Goal: Navigation & Orientation: Go to known website

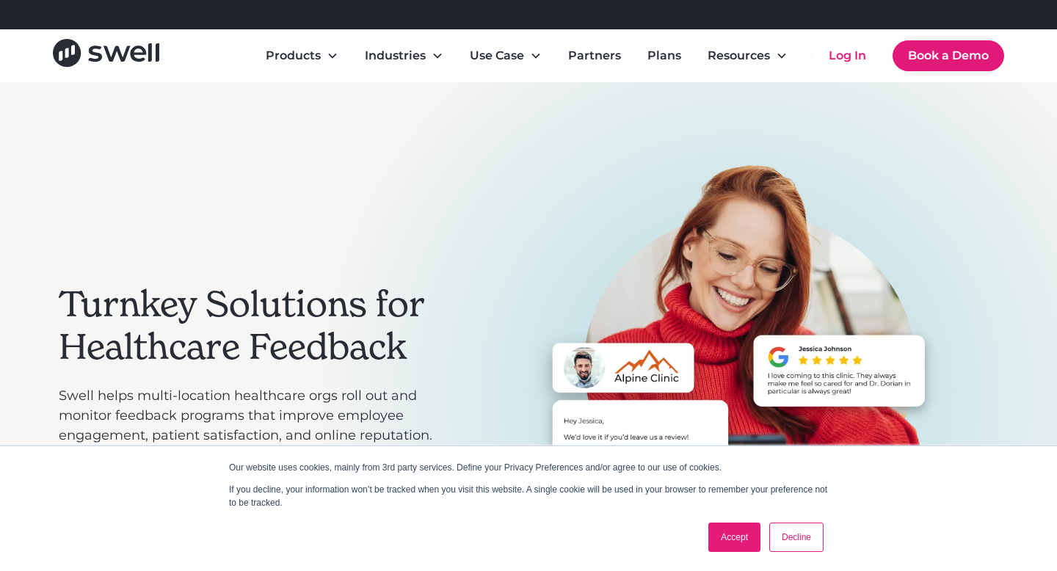
click at [841, 76] on div "Products Online Reputation Management Patient Experience Insights Employee Expe…" at bounding box center [528, 55] width 1057 height 53
click at [846, 65] on link "Log In" at bounding box center [847, 55] width 67 height 29
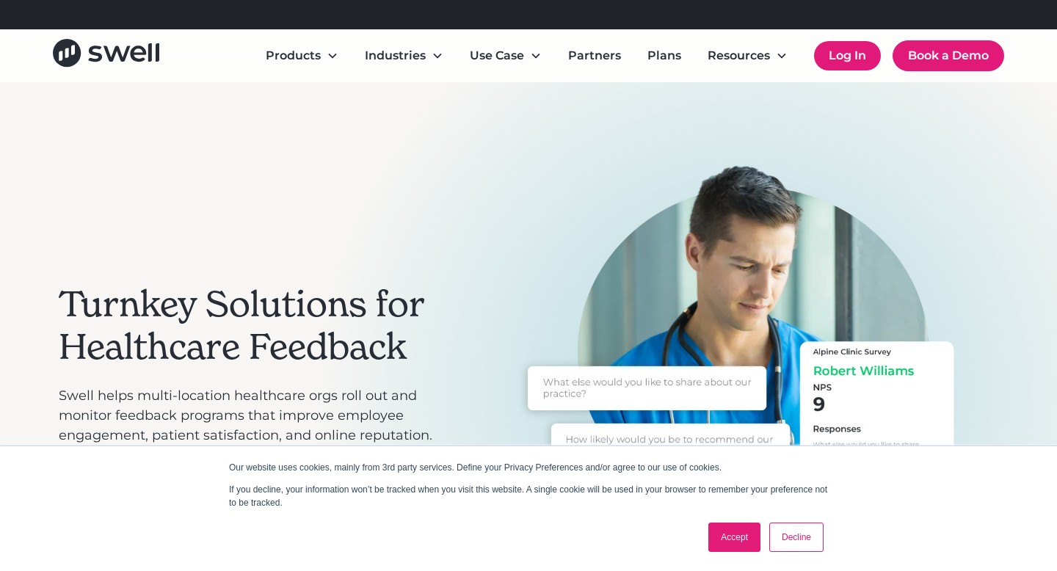
click at [827, 54] on link "Log In" at bounding box center [847, 55] width 67 height 29
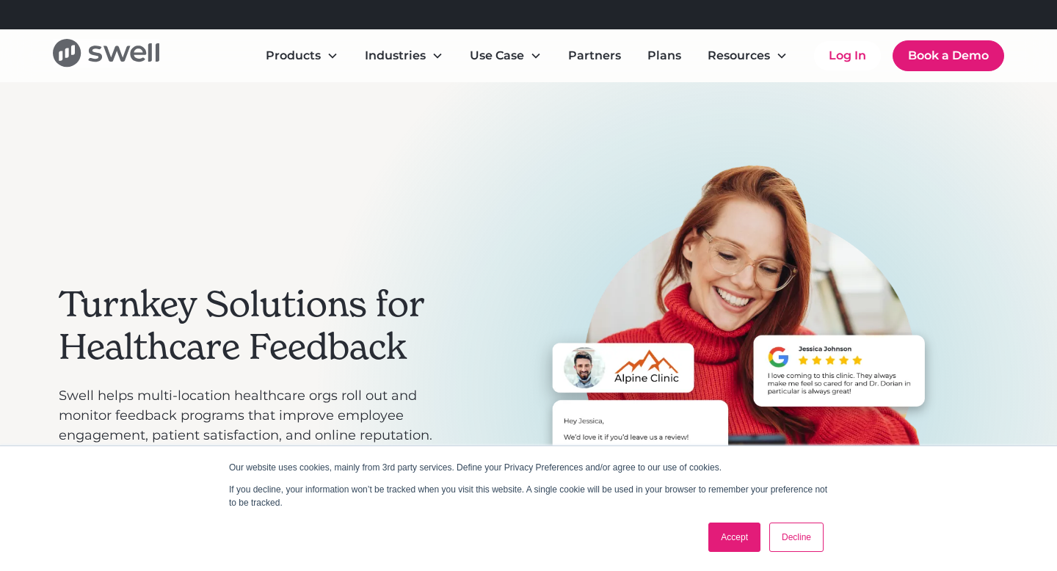
click at [123, 59] on icon "home" at bounding box center [117, 53] width 26 height 15
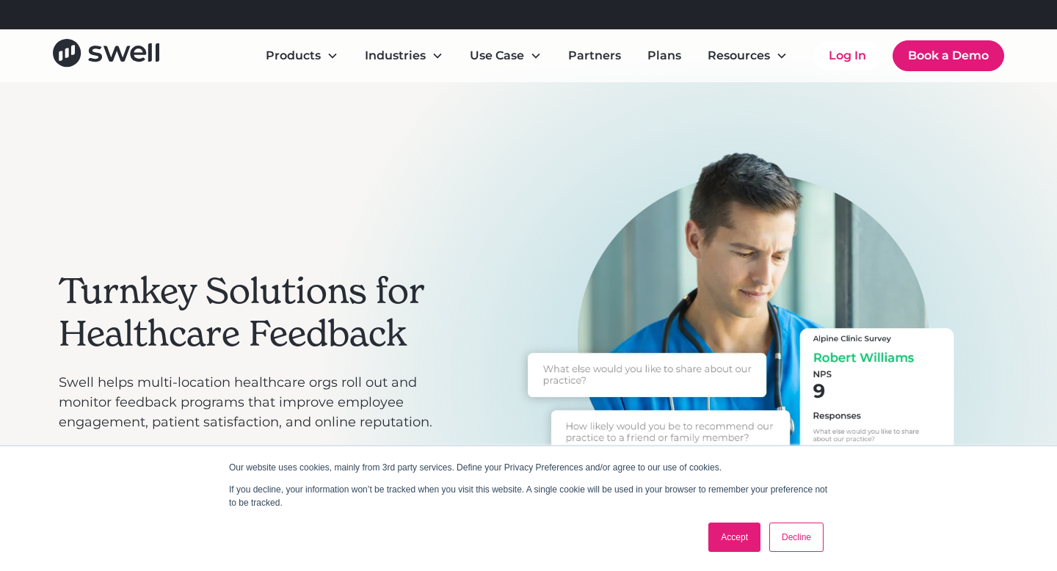
scroll to position [15, 0]
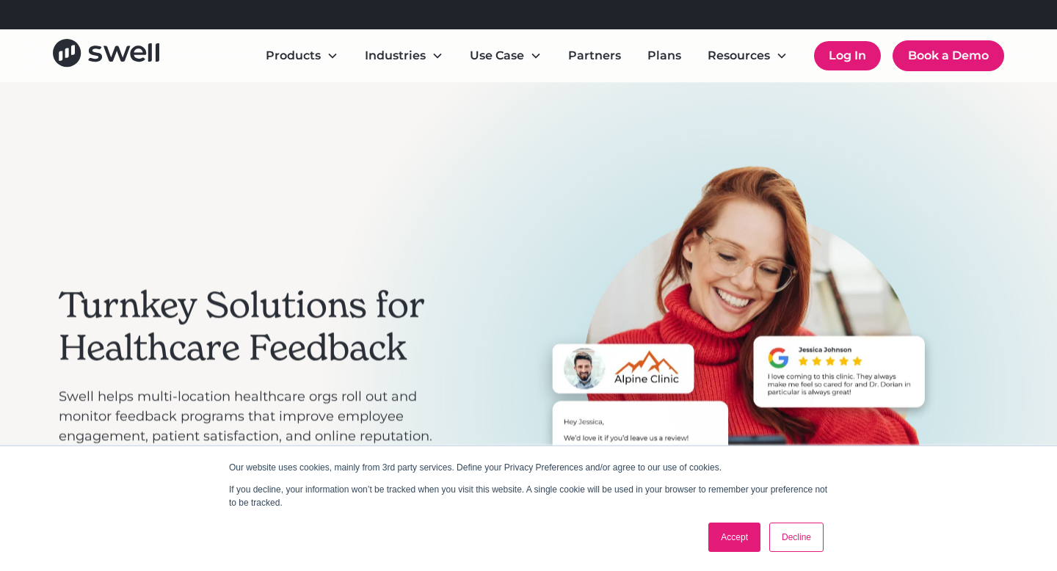
click at [843, 57] on link "Log In" at bounding box center [847, 55] width 67 height 29
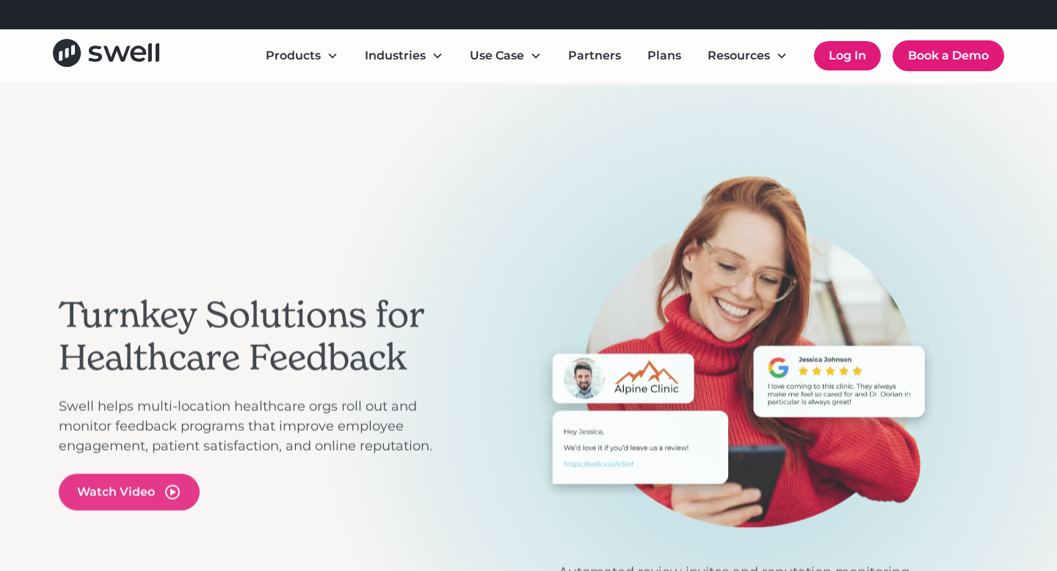
click at [836, 51] on link "Log In" at bounding box center [847, 55] width 67 height 29
